Goal: Transaction & Acquisition: Purchase product/service

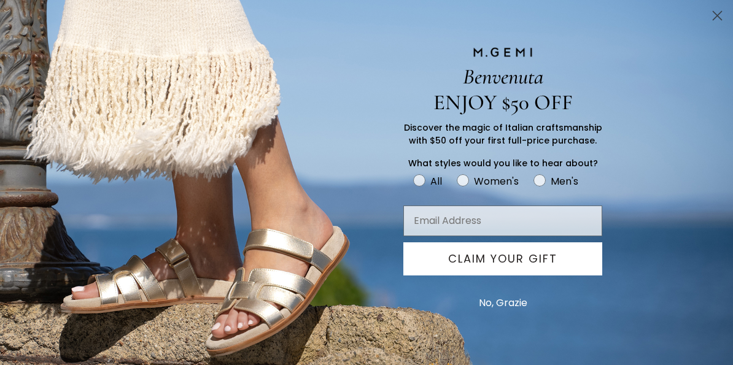
click at [711, 12] on circle "Close dialog" at bounding box center [717, 16] width 20 height 20
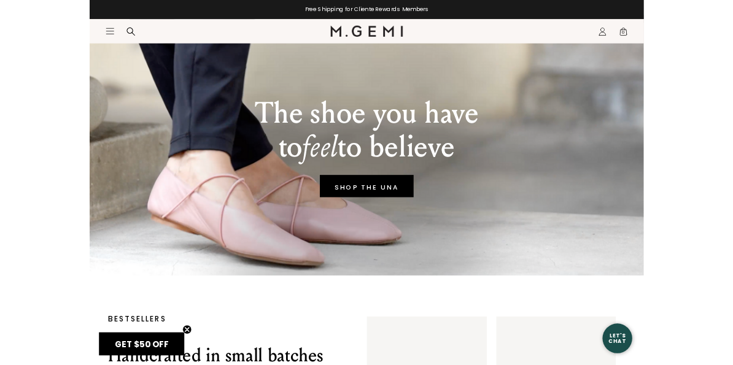
scroll to position [61, 0]
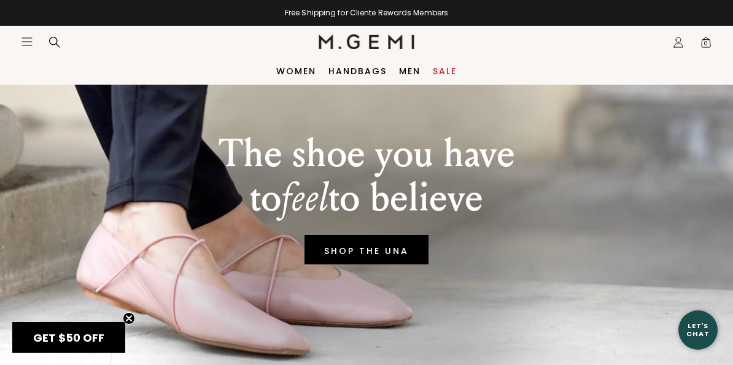
click at [453, 73] on link "Sale" at bounding box center [445, 71] width 24 height 10
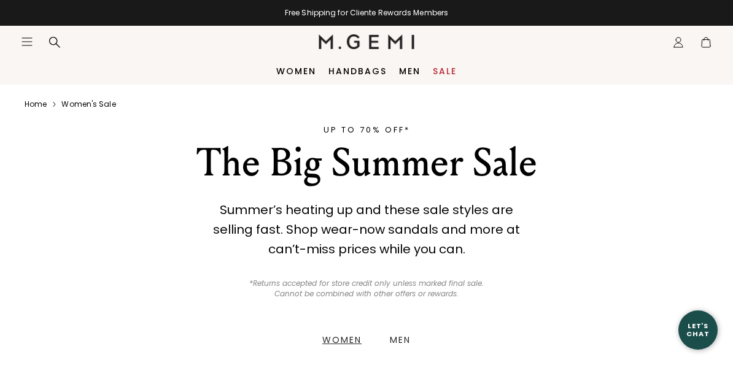
click at [53, 34] on nav "Icons/20x20/hamburger@2x Women Shop All Shoes New Arrivals Bestsellers Essentia…" at bounding box center [170, 42] width 298 height 32
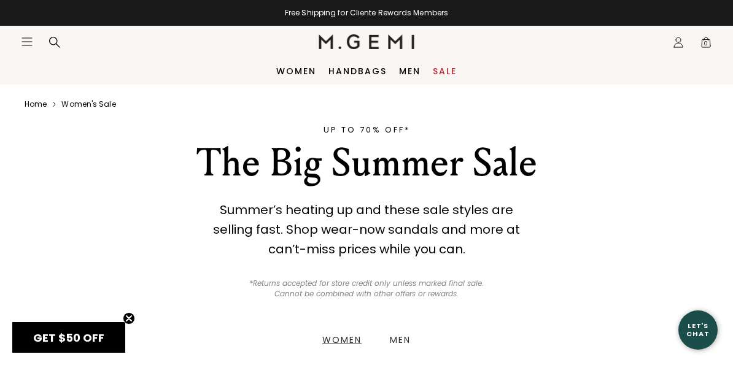
click at [50, 41] on icon at bounding box center [54, 42] width 12 height 12
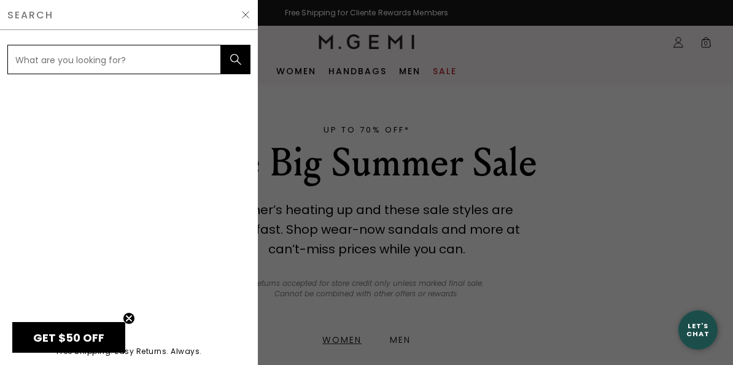
click at [66, 51] on input "text" at bounding box center [114, 59] width 214 height 29
type input "H"
type input "GIA"
click at [236, 60] on button "submit" at bounding box center [235, 59] width 29 height 29
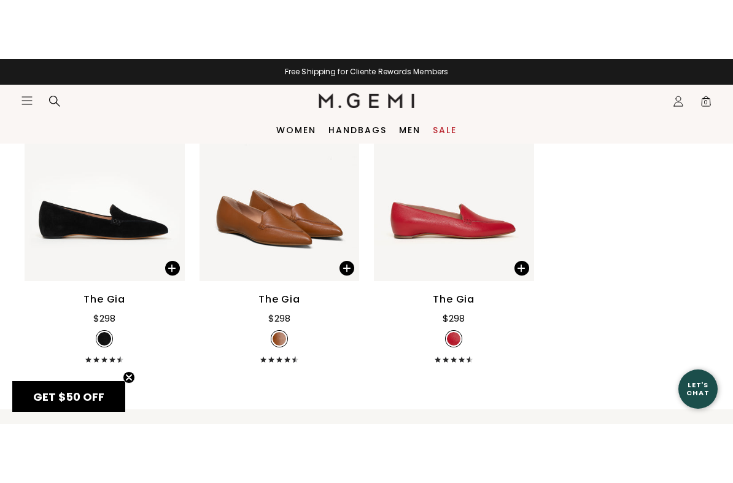
scroll to position [505, 0]
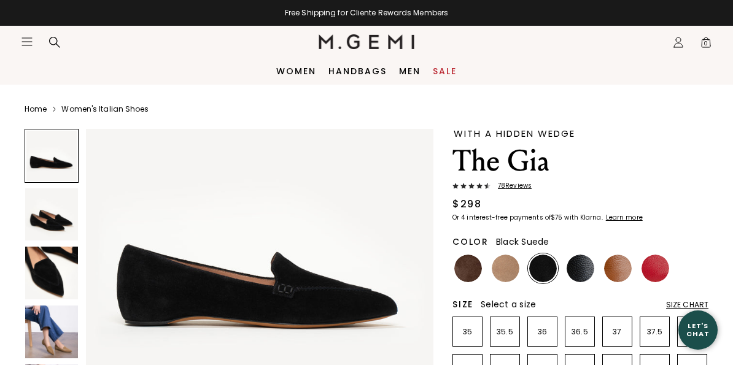
scroll to position [60, 0]
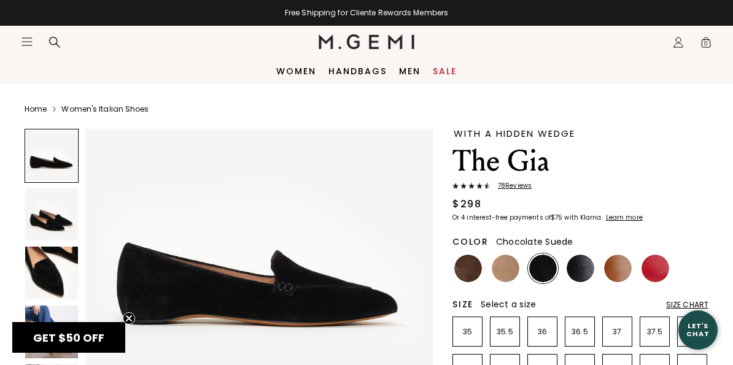
click at [465, 274] on img at bounding box center [468, 269] width 28 height 28
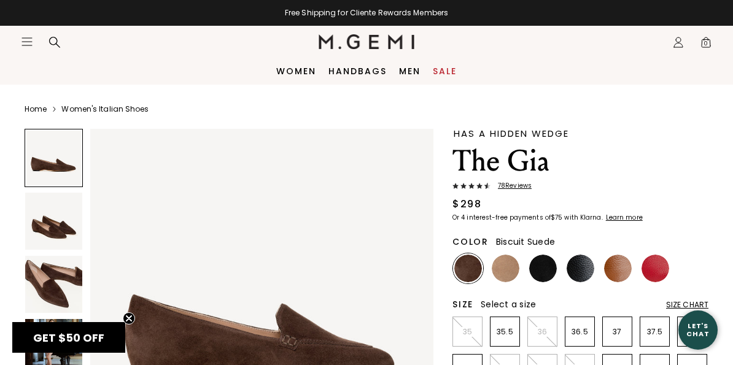
click at [513, 279] on img at bounding box center [506, 269] width 28 height 28
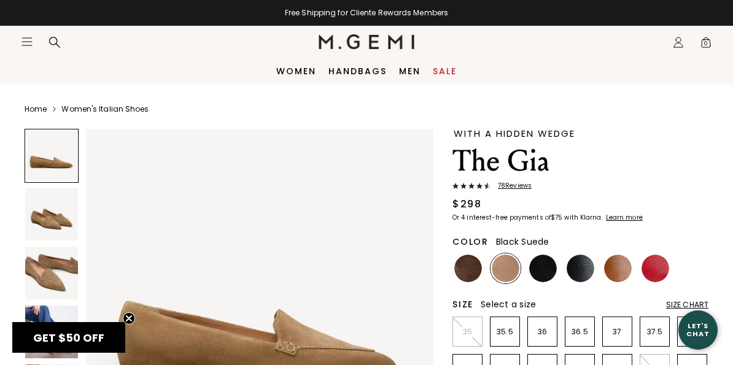
click at [546, 277] on img at bounding box center [543, 269] width 28 height 28
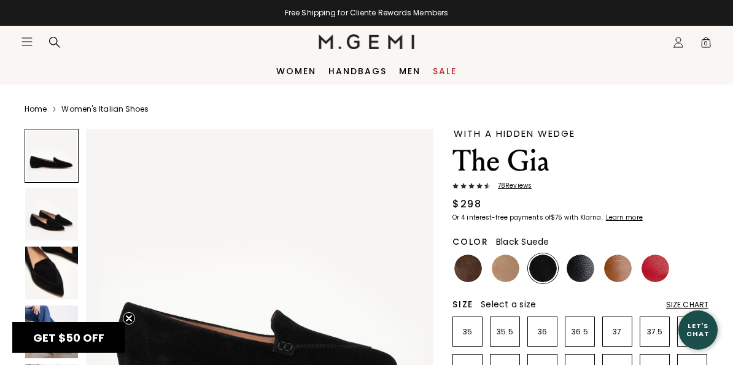
click at [583, 276] on img at bounding box center [581, 269] width 28 height 28
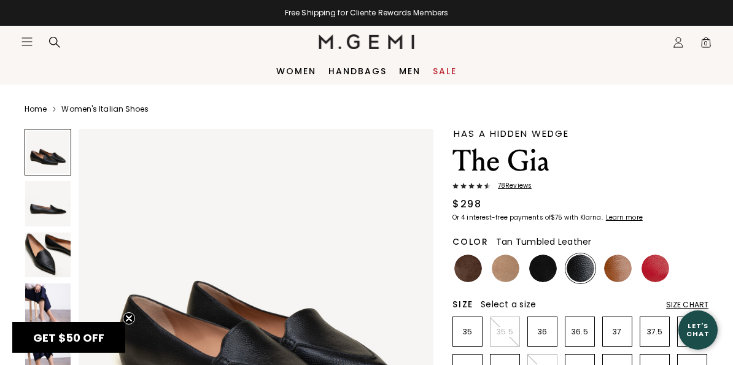
click at [617, 278] on img at bounding box center [618, 269] width 28 height 28
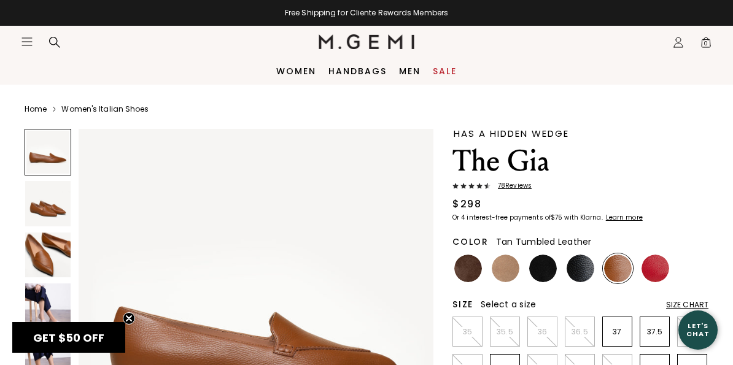
click at [653, 273] on img at bounding box center [656, 269] width 28 height 28
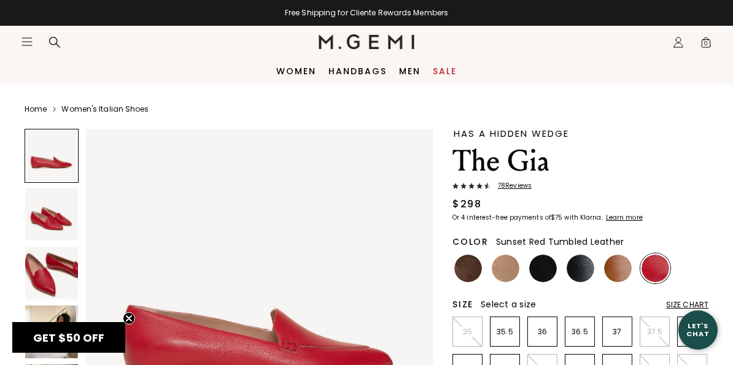
click at [58, 41] on icon at bounding box center [54, 42] width 12 height 12
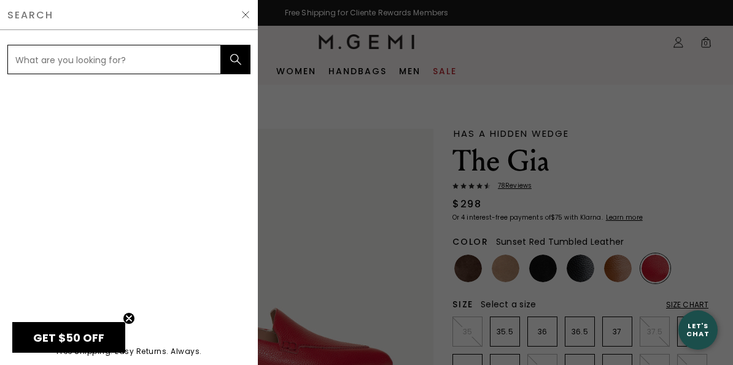
click at [65, 56] on input "text" at bounding box center [114, 59] width 214 height 29
type input "SHEARLING"
click at [236, 60] on button "submit" at bounding box center [235, 59] width 29 height 29
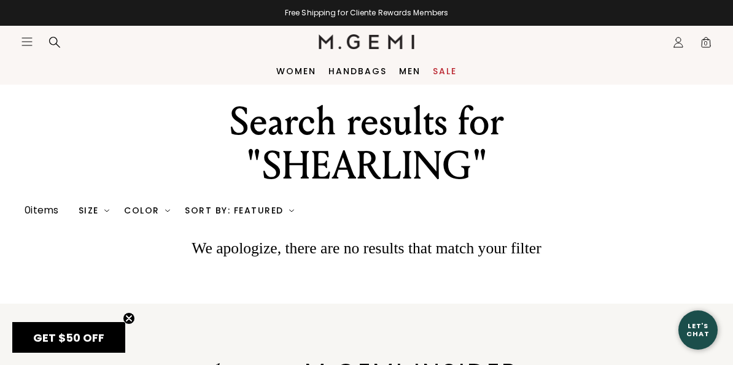
click at [46, 37] on div at bounding box center [54, 42] width 25 height 12
click at [50, 41] on icon at bounding box center [54, 42] width 11 height 11
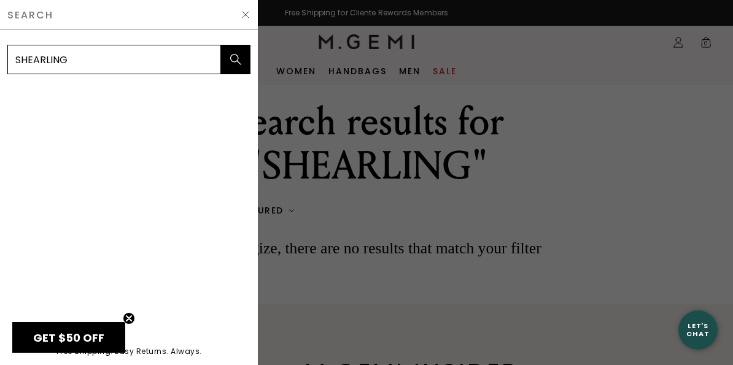
click at [82, 58] on input "SHEARLING" at bounding box center [114, 59] width 214 height 29
type input "S"
type input "M"
click at [236, 60] on button "submit" at bounding box center [235, 59] width 29 height 29
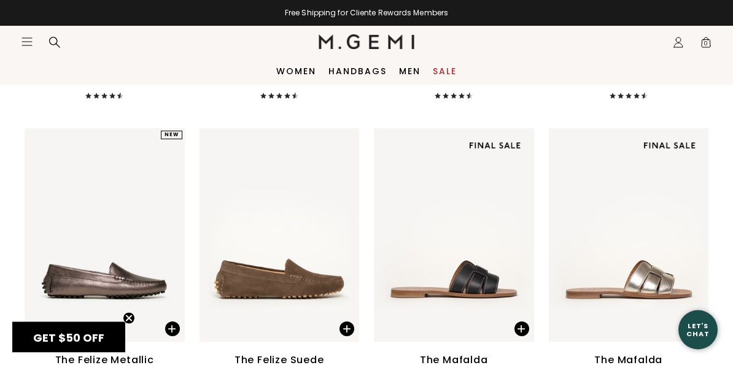
scroll to position [382, 0]
click at [29, 17] on div "Free Shipping for Cliente Rewards Members" at bounding box center [366, 13] width 733 height 10
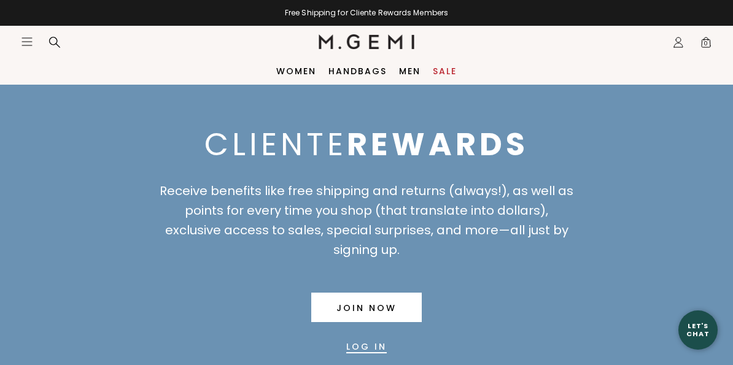
click at [50, 38] on icon at bounding box center [54, 42] width 12 height 12
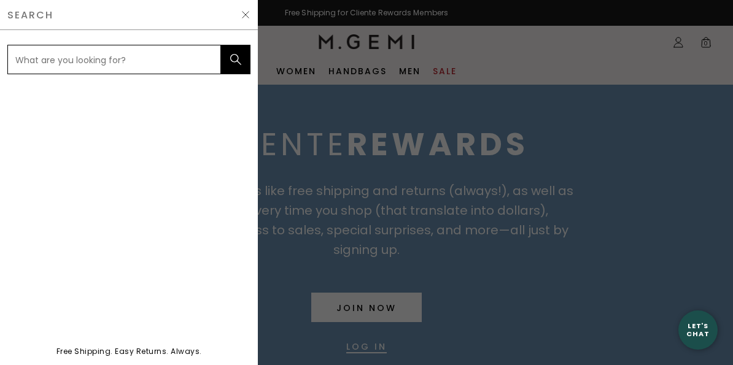
click at [48, 47] on input "text" at bounding box center [114, 59] width 214 height 29
type input "[PERSON_NAME]"
click at [236, 60] on button "submit" at bounding box center [235, 59] width 29 height 29
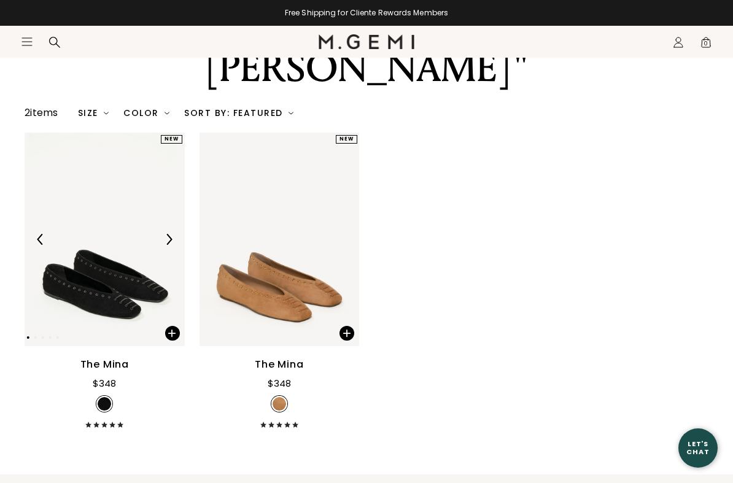
scroll to position [99, 0]
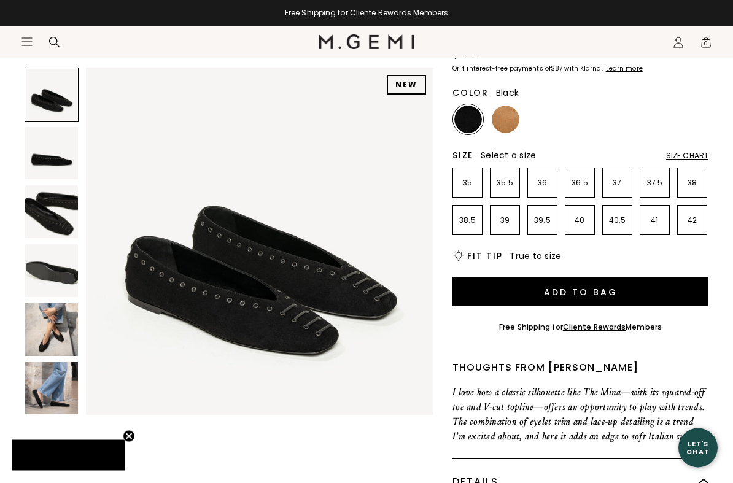
scroll to position [139, 0]
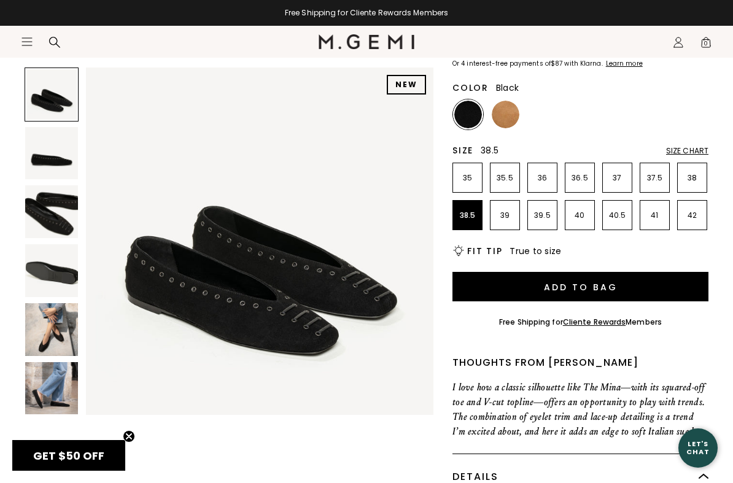
click at [471, 217] on p "38.5" at bounding box center [467, 216] width 29 height 10
click at [621, 285] on button "Add to Bag" at bounding box center [580, 286] width 256 height 29
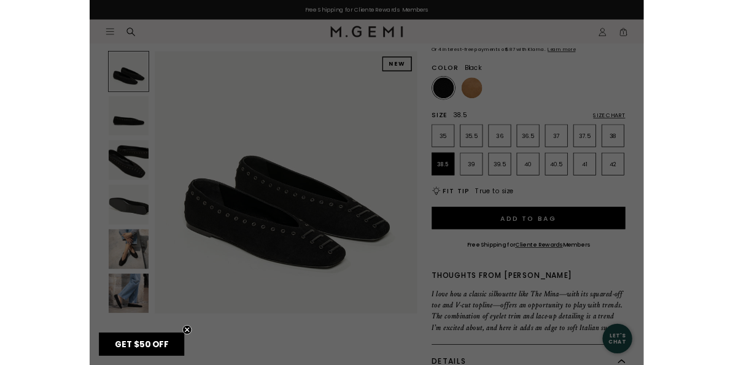
scroll to position [0, 0]
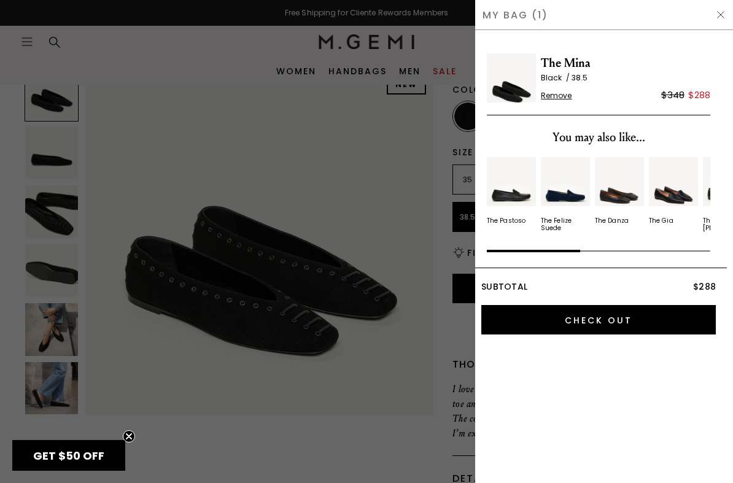
click at [624, 318] on input "Check Out" at bounding box center [598, 319] width 235 height 29
